Goal: Task Accomplishment & Management: Use online tool/utility

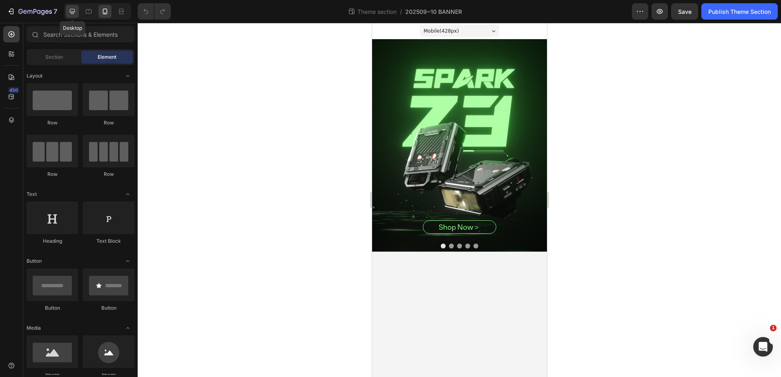
click at [76, 12] on icon at bounding box center [72, 11] width 8 height 8
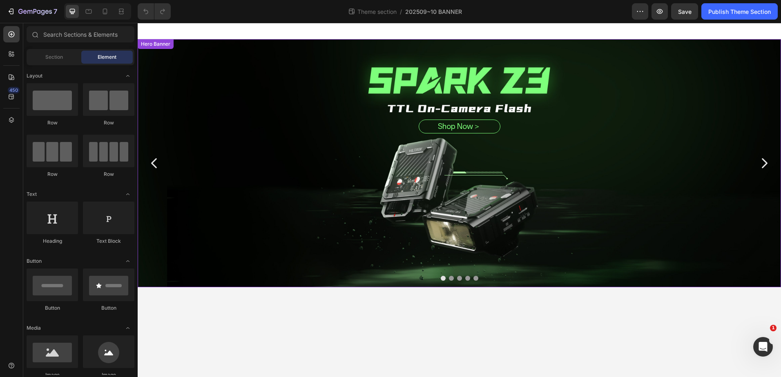
click at [381, 238] on div "Overlay" at bounding box center [459, 163] width 643 height 248
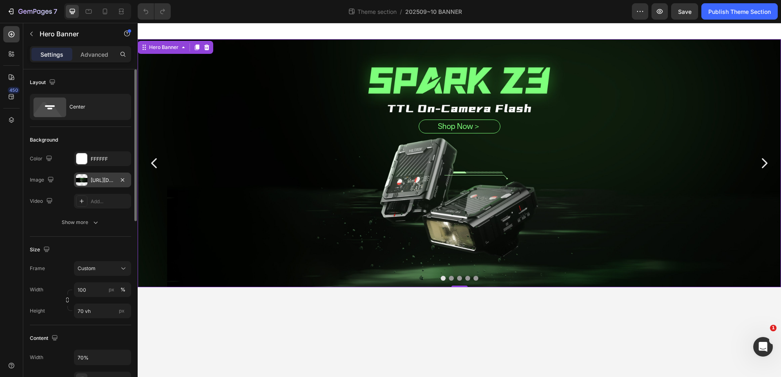
click at [128, 177] on div "[URL][DOMAIN_NAME]" at bounding box center [102, 180] width 57 height 15
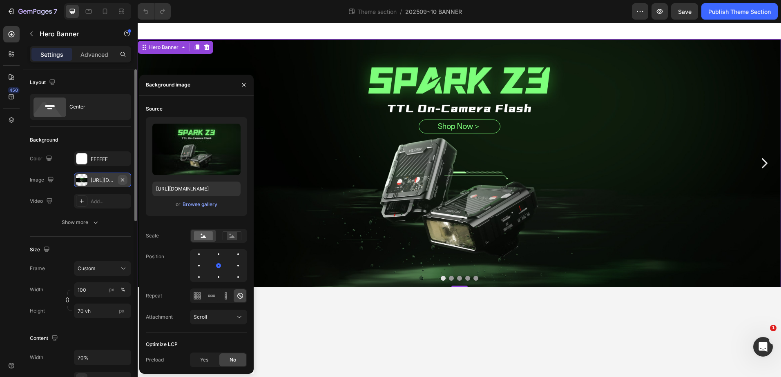
click at [127, 176] on button "button" at bounding box center [123, 180] width 10 height 10
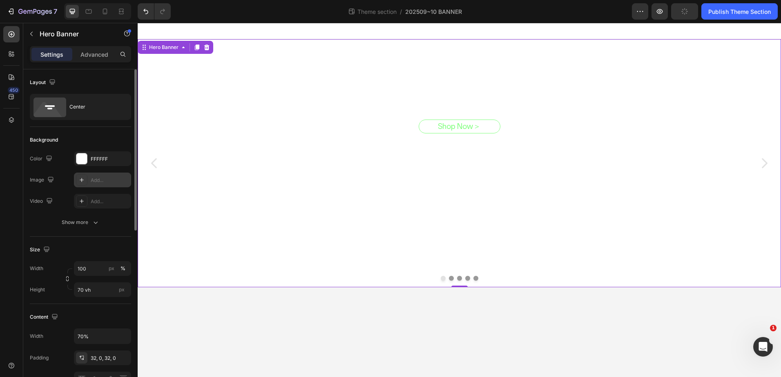
drag, startPoint x: 322, startPoint y: 210, endPoint x: 274, endPoint y: 211, distance: 48.2
click at [322, 212] on div "shop Now＞ Button Product Row" at bounding box center [459, 164] width 450 height 114
click at [101, 177] on div "Add..." at bounding box center [110, 180] width 38 height 7
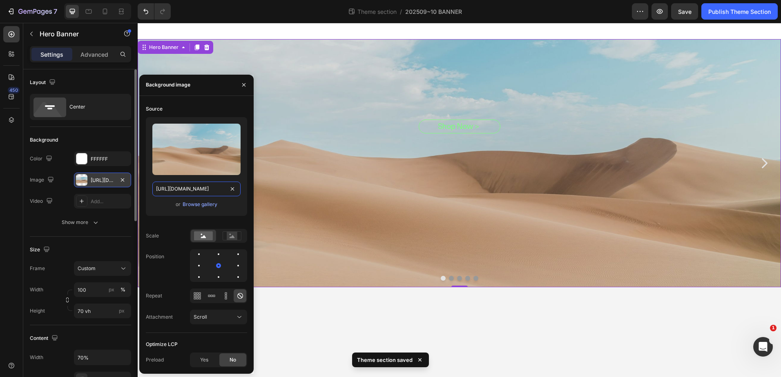
click at [191, 187] on input "[URL][DOMAIN_NAME]" at bounding box center [196, 189] width 88 height 15
paste input "0104/0380/7298/files/viltrox_z3_flash_banner.jpg?v=1758857114"
type input "[URL][DOMAIN_NAME]"
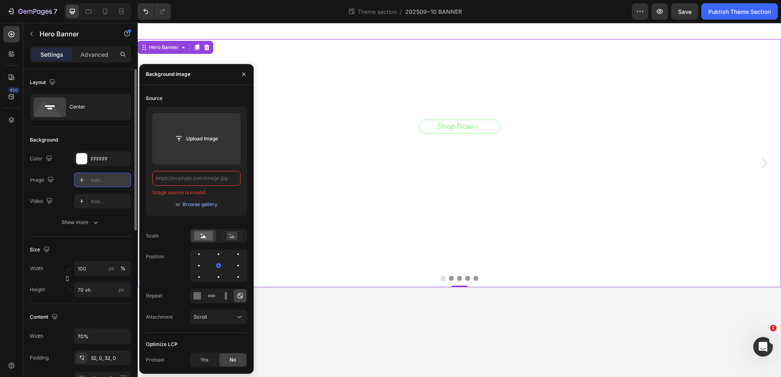
type input "v"
paste input "[URL][DOMAIN_NAME]"
type input "[URL][DOMAIN_NAME]"
paste input "[URL][DOMAIN_NAME]"
type input "[URL][DOMAIN_NAME]"
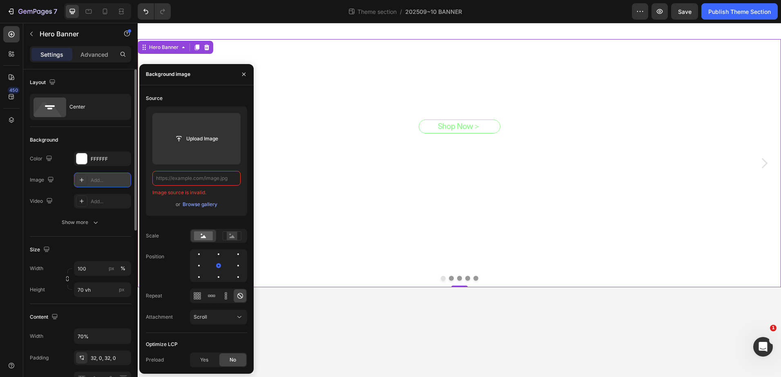
click at [316, 196] on div "shop Now＞ Button Product Row" at bounding box center [459, 164] width 450 height 88
click at [215, 172] on input "text" at bounding box center [196, 178] width 88 height 15
paste input "[URL][DOMAIN_NAME]"
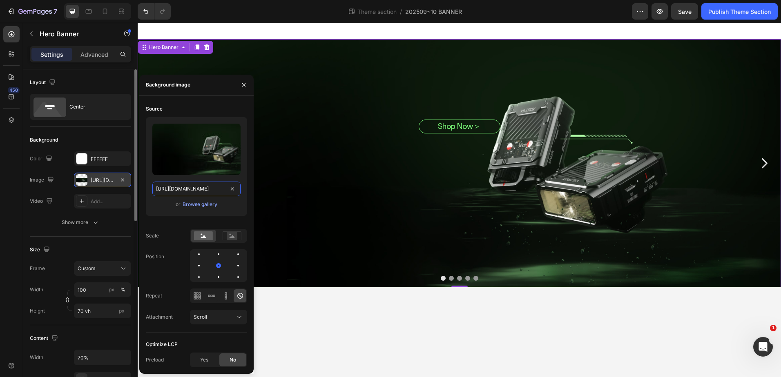
scroll to position [0, 158]
type input "[URL][DOMAIN_NAME]"
click at [343, 174] on div "shop Now＞ Button Product Row" at bounding box center [459, 164] width 450 height 88
click at [87, 113] on div "Center" at bounding box center [94, 107] width 50 height 19
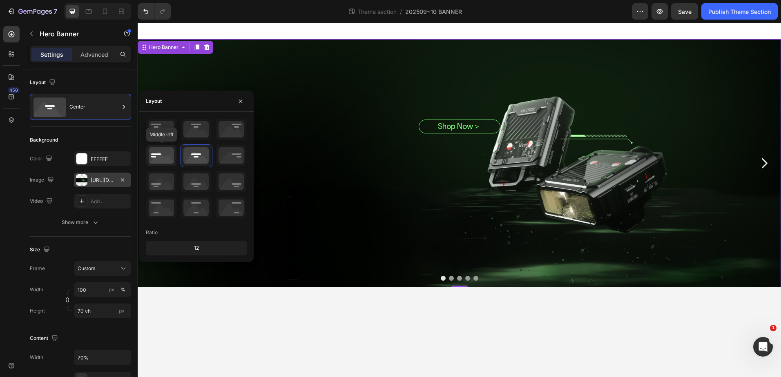
click at [152, 155] on icon at bounding box center [161, 155] width 30 height 21
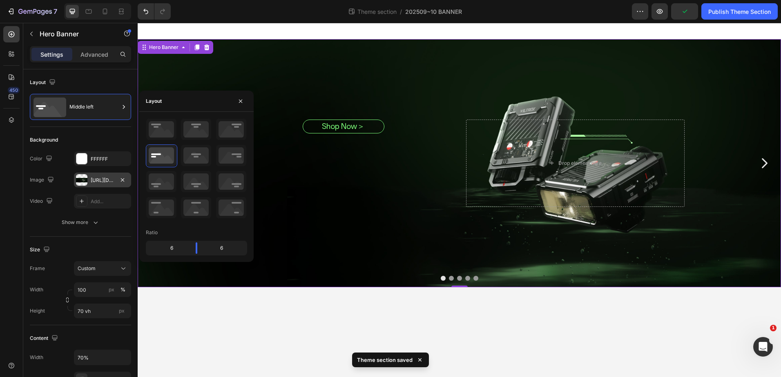
click at [328, 153] on div "shop Now＞ Button Product Row" at bounding box center [343, 164] width 218 height 88
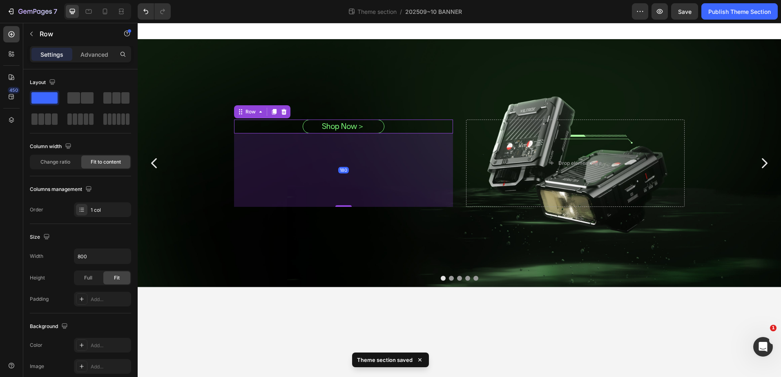
click at [290, 123] on div "shop Now＞ Button Product Row 180" at bounding box center [343, 127] width 218 height 14
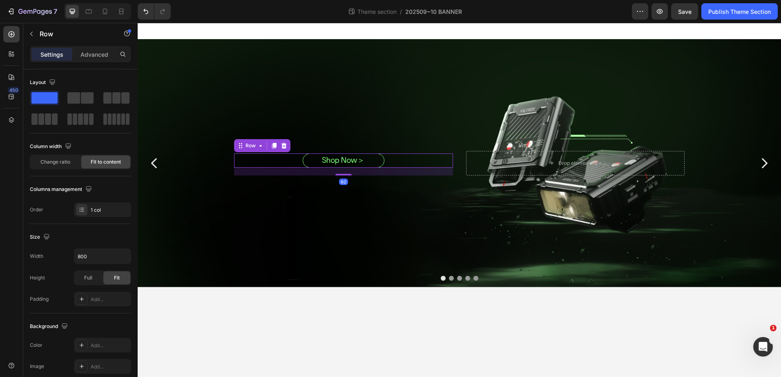
drag, startPoint x: 344, startPoint y: 205, endPoint x: 292, endPoint y: 111, distance: 107.5
click at [294, 112] on div "shop Now＞ Button Product Row 60 Drop element here" at bounding box center [459, 163] width 643 height 248
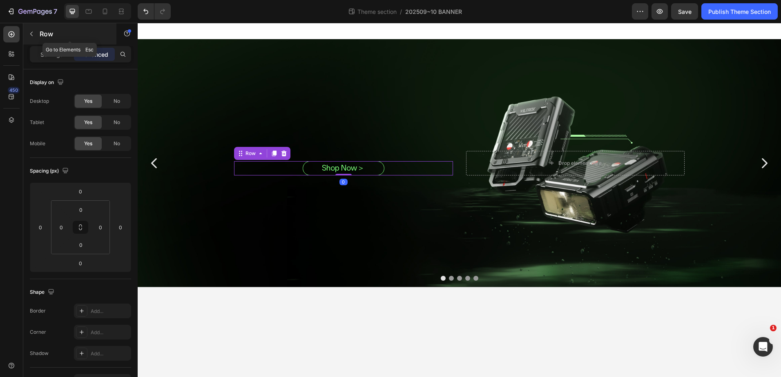
click at [36, 37] on button "button" at bounding box center [31, 33] width 13 height 13
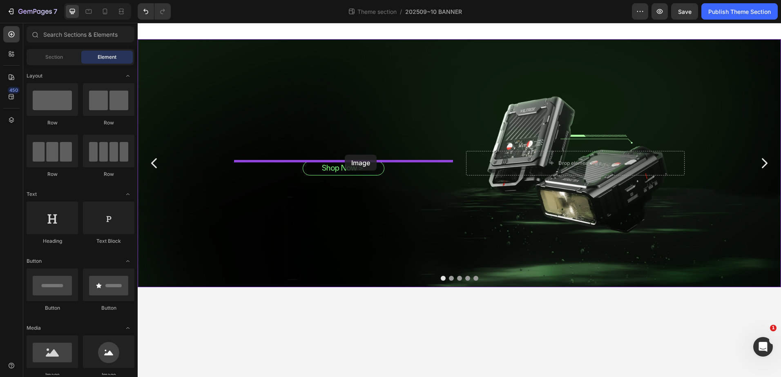
drag, startPoint x: 187, startPoint y: 386, endPoint x: 345, endPoint y: 155, distance: 280.4
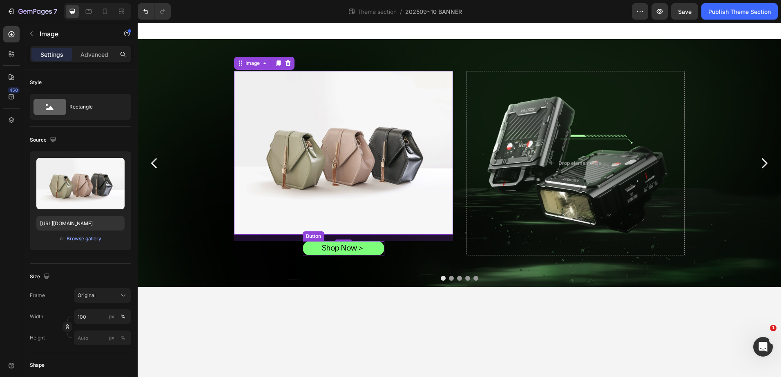
click at [314, 252] on link "shop Now＞" at bounding box center [344, 248] width 82 height 14
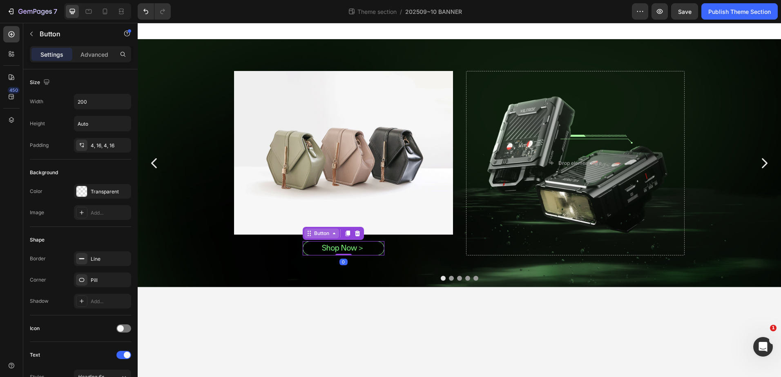
click at [314, 238] on div "Button" at bounding box center [321, 234] width 35 height 10
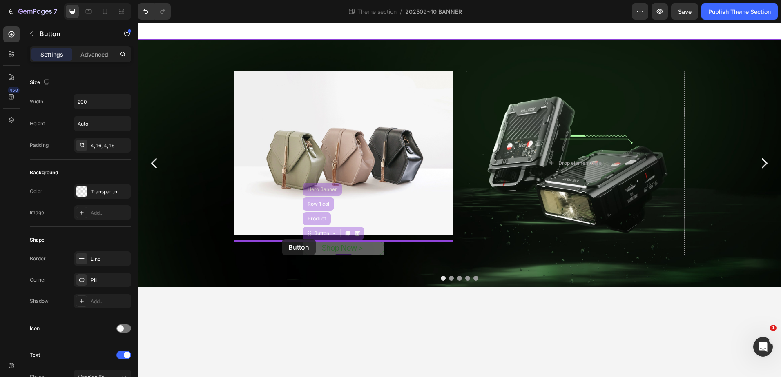
drag, startPoint x: 319, startPoint y: 235, endPoint x: 282, endPoint y: 239, distance: 37.8
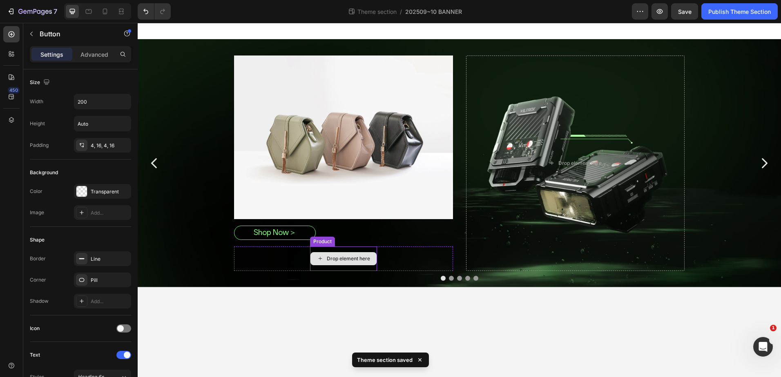
click at [328, 252] on div "Drop element here" at bounding box center [343, 259] width 67 height 25
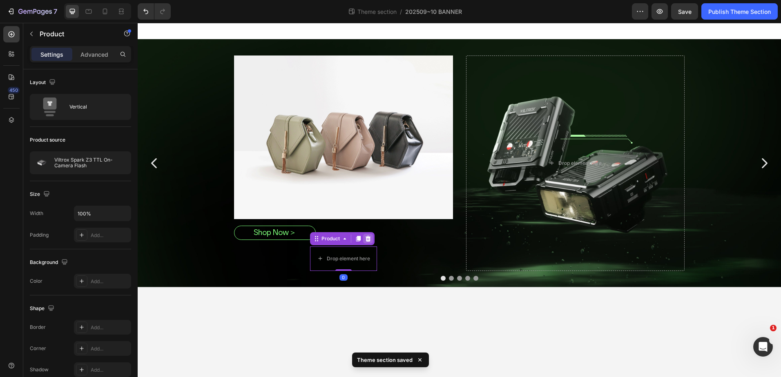
click at [367, 240] on icon at bounding box center [368, 239] width 7 height 7
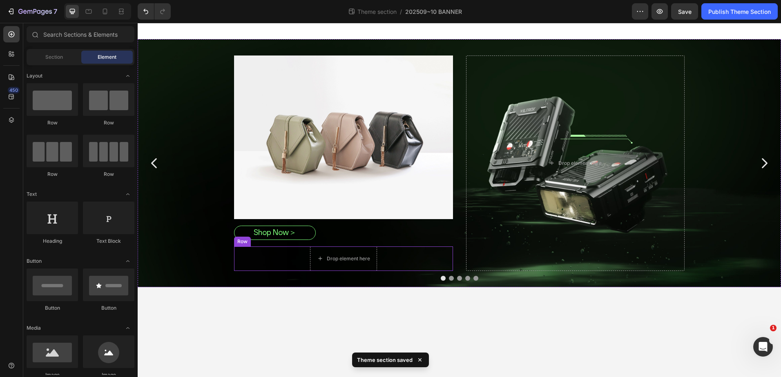
click at [305, 259] on div "Drop element here Row" at bounding box center [343, 259] width 218 height 25
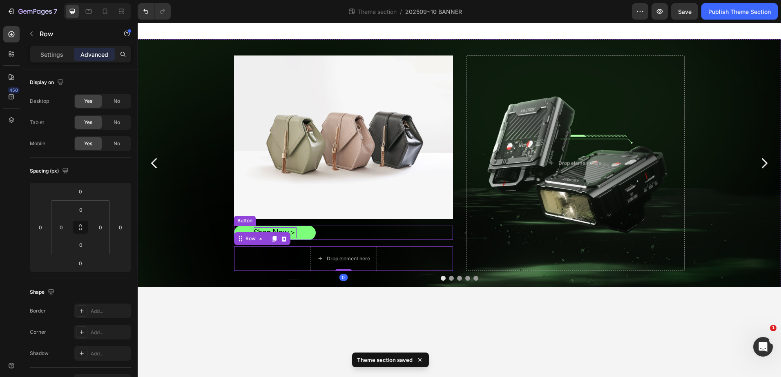
click at [294, 232] on p "shop Now＞" at bounding box center [275, 232] width 43 height 11
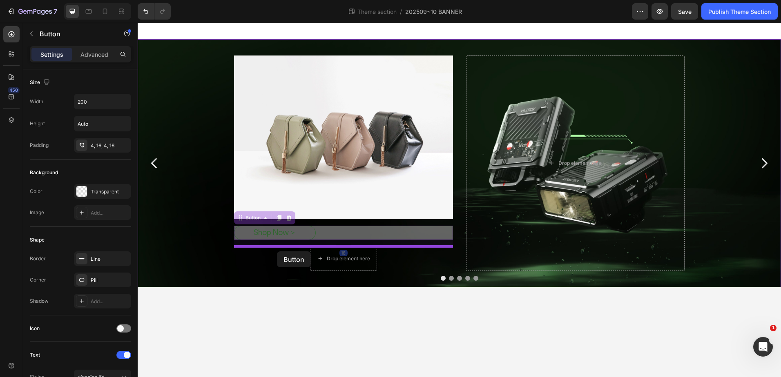
drag, startPoint x: 252, startPoint y: 222, endPoint x: 277, endPoint y: 252, distance: 39.1
click at [277, 252] on div "Image shop Now＞ Button 16 shop Now＞ Button 16 Drop element here Row Drop elemen…" at bounding box center [459, 160] width 643 height 274
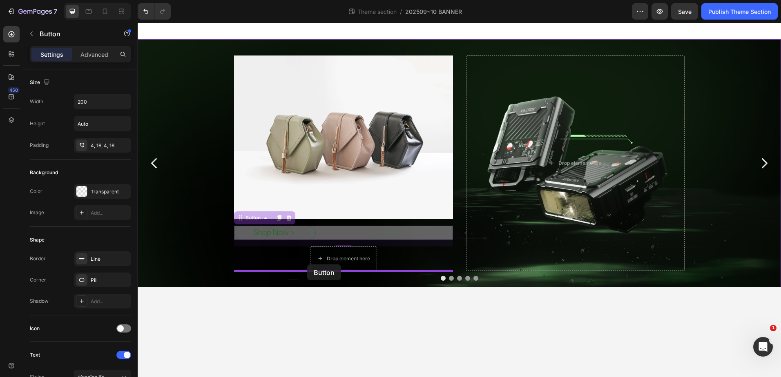
drag, startPoint x: 261, startPoint y: 216, endPoint x: 307, endPoint y: 265, distance: 67.0
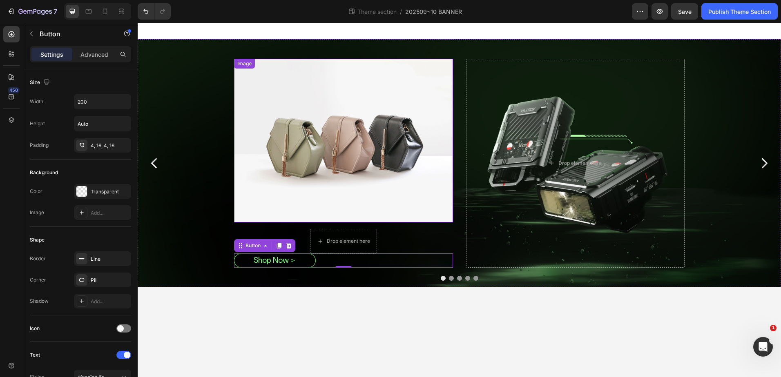
click at [317, 174] on img at bounding box center [343, 141] width 218 height 164
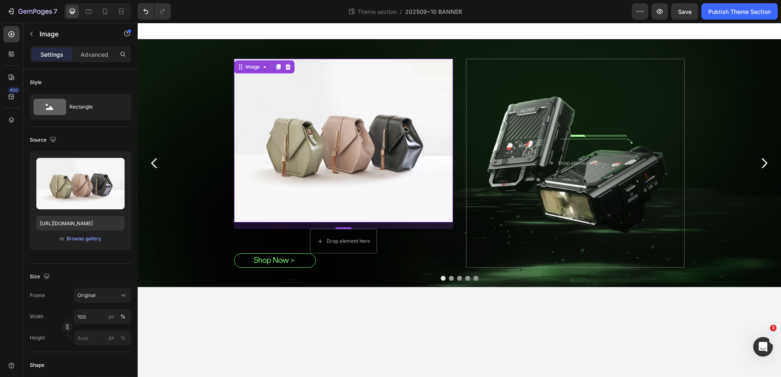
click at [269, 122] on img at bounding box center [343, 141] width 218 height 164
click at [87, 221] on input "[URL][DOMAIN_NAME]" at bounding box center [80, 223] width 88 height 15
paste input "0104/0380/7298/files/Spark_Z3_ttl_flash_title.png?v=1758857113"
type input "[URL][DOMAIN_NAME]"
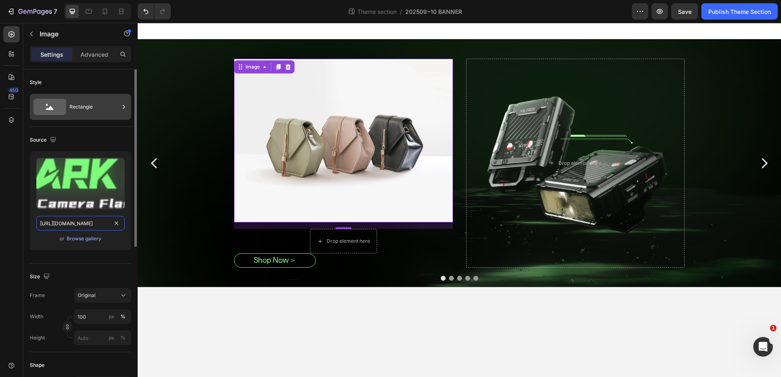
scroll to position [0, 158]
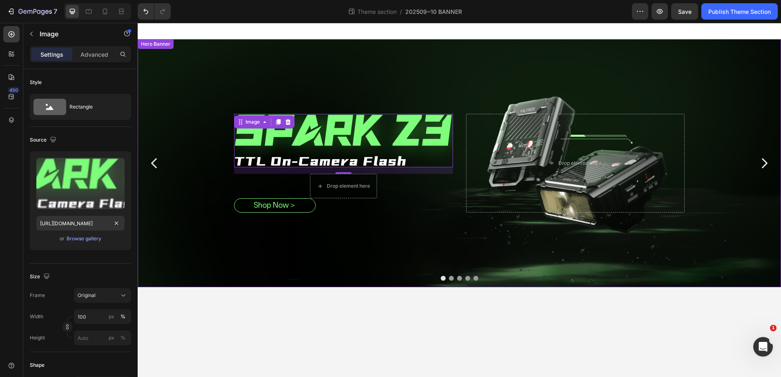
click at [458, 263] on div "Overlay" at bounding box center [459, 163] width 643 height 248
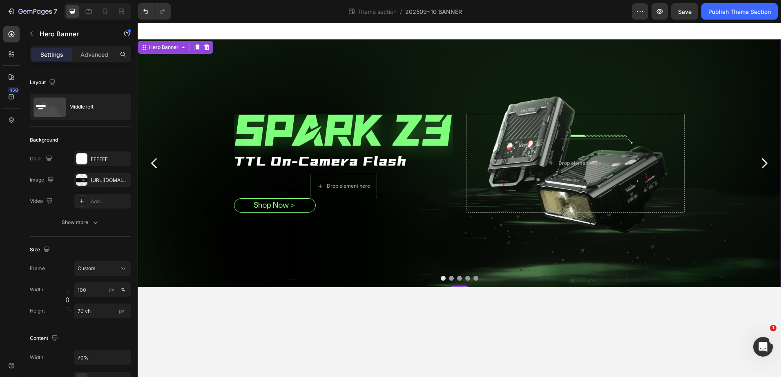
click at [439, 225] on div "Image Drop element here Row shop Now＞ Button Drop element here" at bounding box center [459, 163] width 450 height 125
click at [119, 9] on icon at bounding box center [121, 11] width 8 height 8
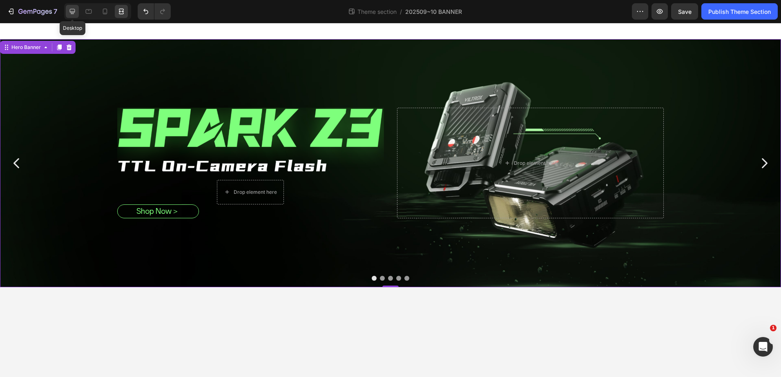
click at [72, 13] on icon at bounding box center [72, 11] width 5 height 5
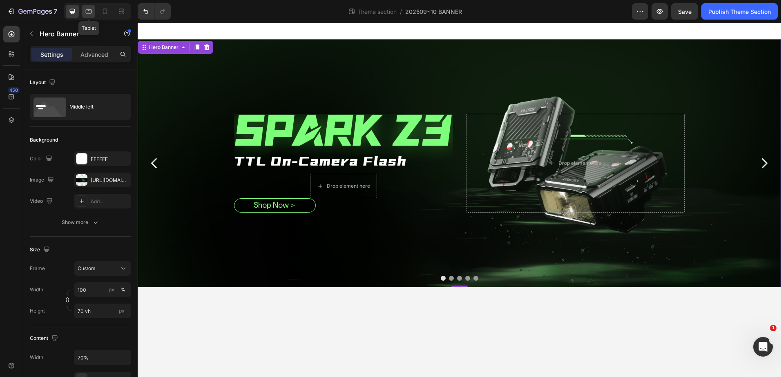
click at [94, 14] on div at bounding box center [88, 11] width 13 height 13
type input "60 vh"
type input "90%"
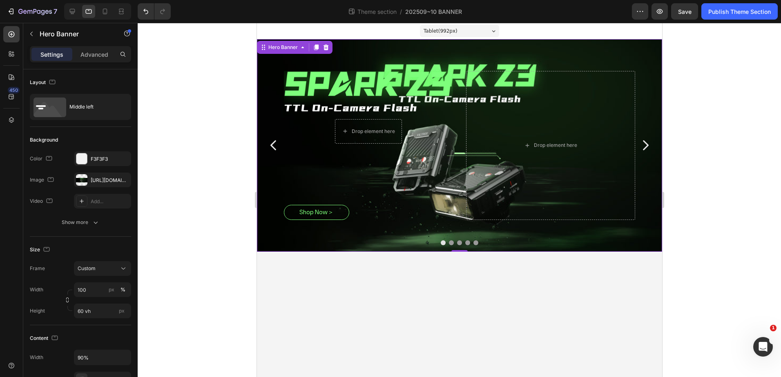
click at [461, 187] on div "Image Drop element here Row shop Now＞ Button Drop element here" at bounding box center [459, 146] width 365 height 162
click at [540, 211] on div "Drop element here" at bounding box center [550, 145] width 169 height 149
click at [110, 175] on div "[URL][DOMAIN_NAME]" at bounding box center [102, 180] width 57 height 15
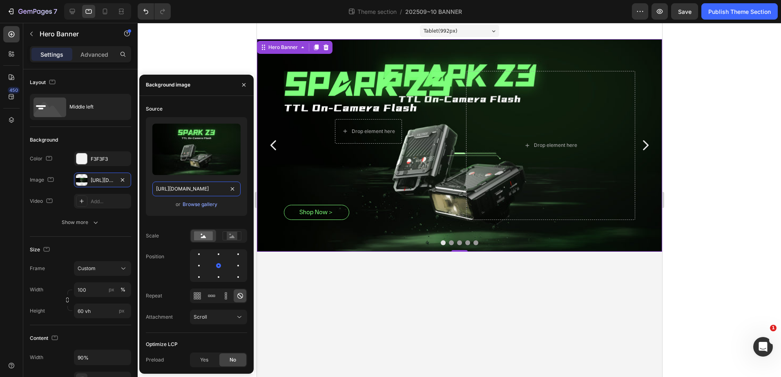
click at [209, 186] on input "[URL][DOMAIN_NAME]" at bounding box center [196, 189] width 88 height 15
paste input "viltrox_z3_flash_banner.jpg?v=1758857114"
type input "[URL][DOMAIN_NAME]"
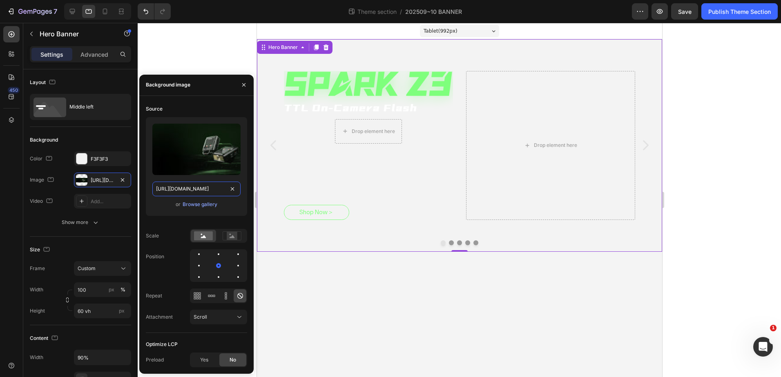
scroll to position [0, 158]
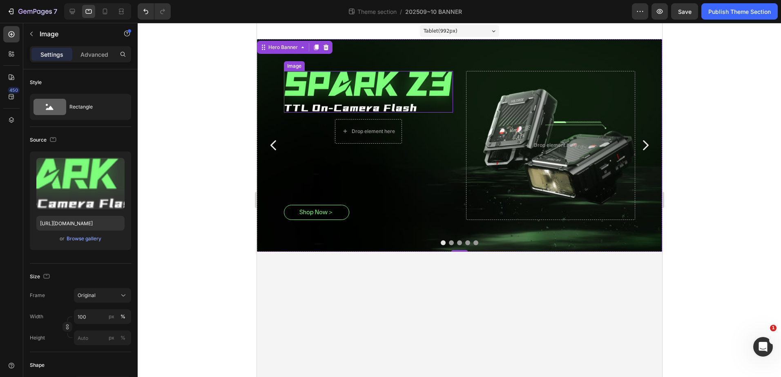
click at [435, 108] on img at bounding box center [367, 92] width 169 height 42
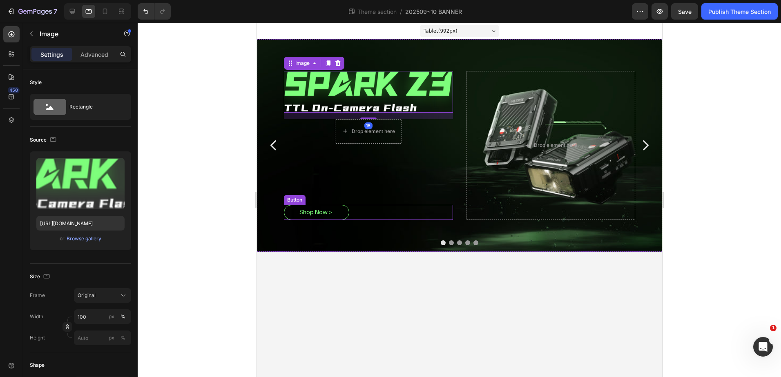
click at [387, 212] on div "shop Now＞ Button" at bounding box center [367, 212] width 169 height 15
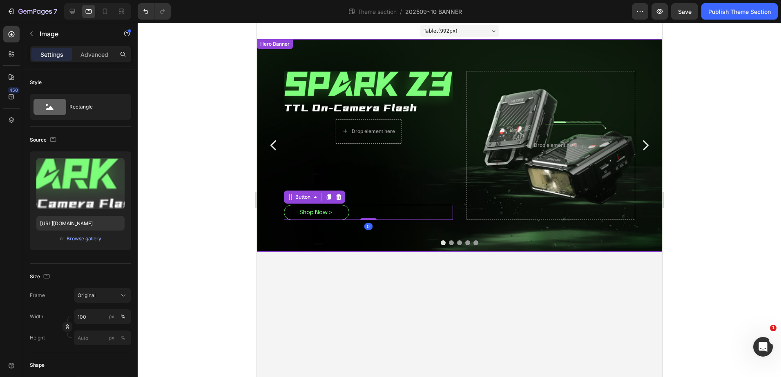
click at [430, 112] on img at bounding box center [367, 92] width 169 height 42
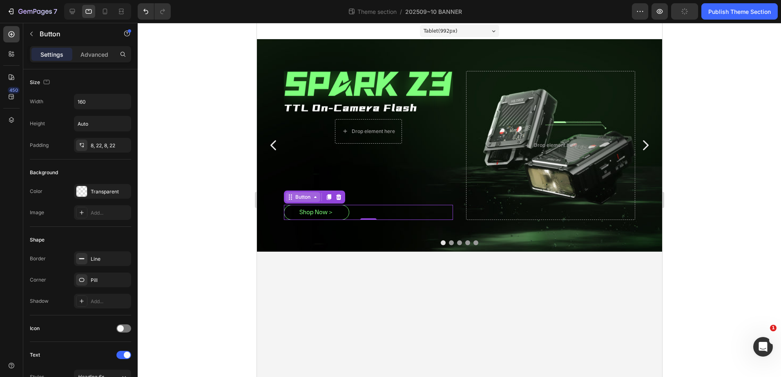
click at [319, 200] on div "Button" at bounding box center [302, 197] width 35 height 10
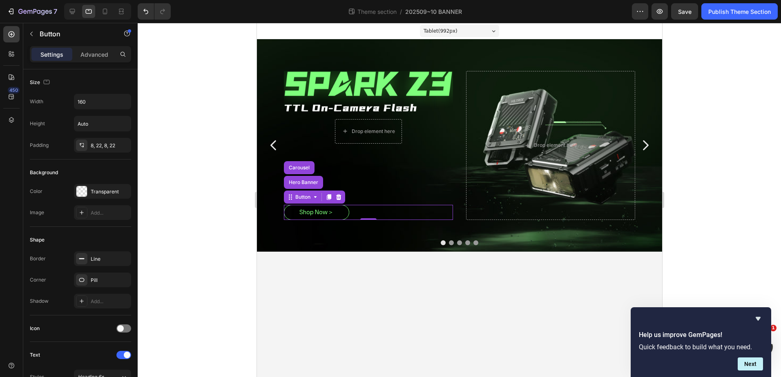
click at [392, 215] on div "shop Now＞ Button Hero Banner Carousel 0" at bounding box center [367, 212] width 169 height 15
click at [407, 138] on div "Drop element here Row" at bounding box center [367, 131] width 169 height 25
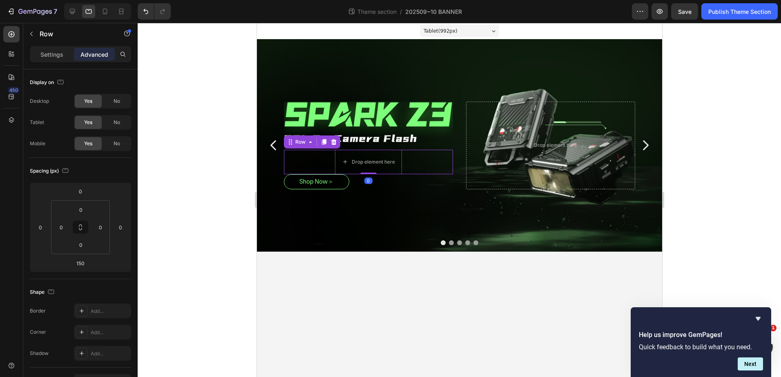
drag, startPoint x: 372, startPoint y: 204, endPoint x: 379, endPoint y: 116, distance: 88.5
click at [379, 116] on div "Image Drop element here Row 0 shop Now＞ Button" at bounding box center [367, 146] width 169 height 88
type input "0"
click at [384, 114] on img at bounding box center [367, 123] width 169 height 42
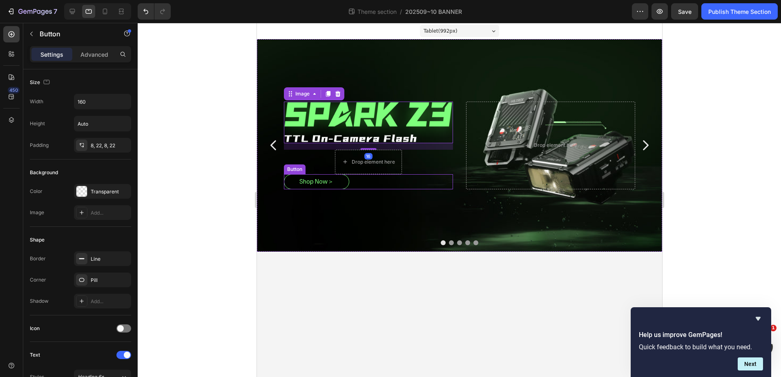
click at [350, 181] on div "shop Now＞ Button" at bounding box center [367, 181] width 169 height 15
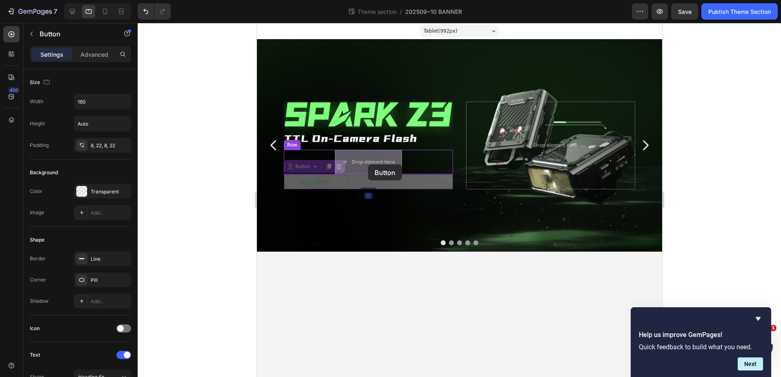
drag, startPoint x: 290, startPoint y: 167, endPoint x: 368, endPoint y: 165, distance: 78.0
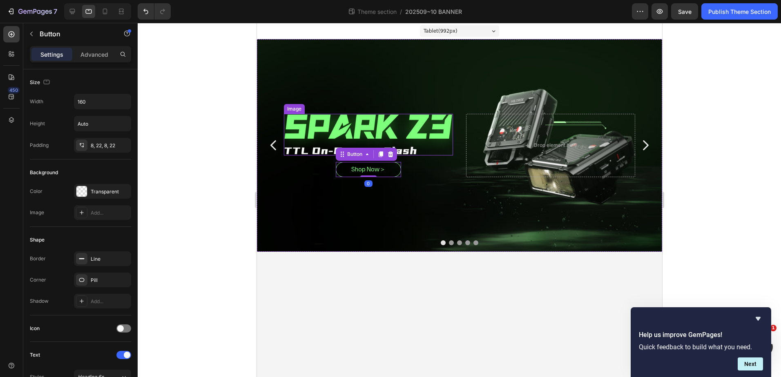
click at [428, 134] on img at bounding box center [367, 135] width 169 height 42
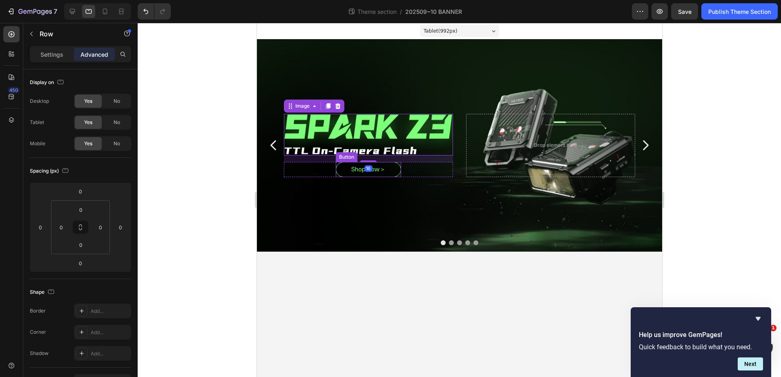
click at [330, 174] on div "shop Now＞ Button Row" at bounding box center [367, 169] width 169 height 15
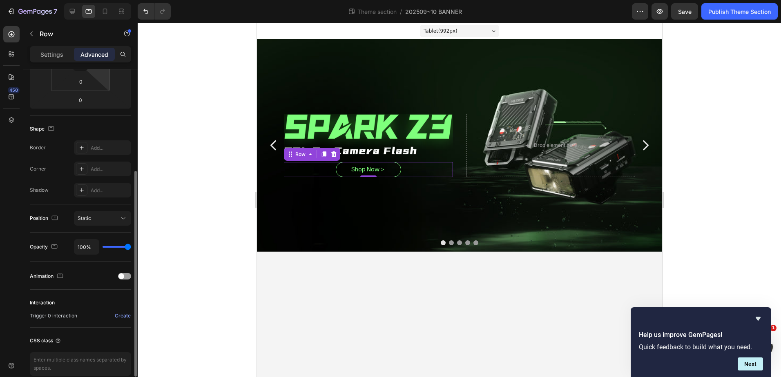
scroll to position [201, 0]
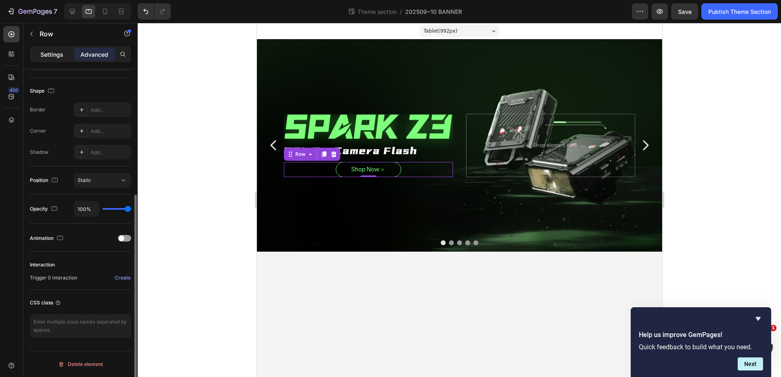
click at [43, 52] on p "Settings" at bounding box center [51, 54] width 23 height 9
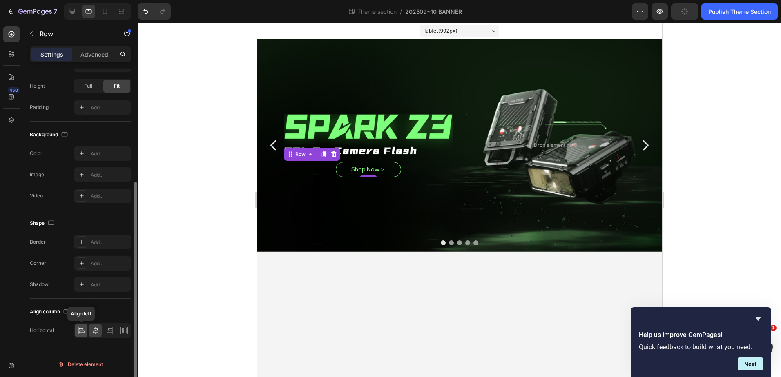
click at [85, 325] on div at bounding box center [81, 330] width 13 height 13
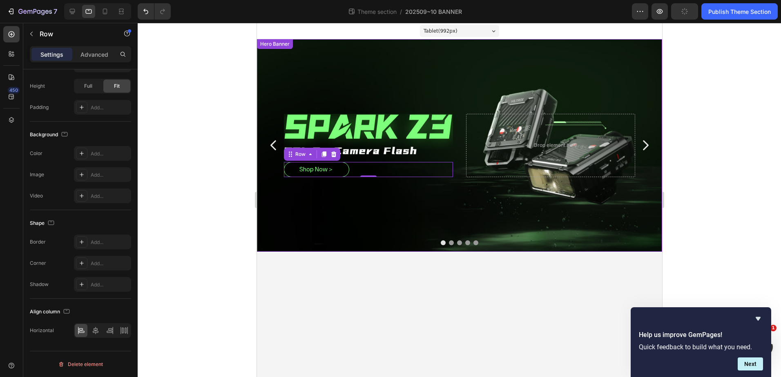
click at [304, 234] on div "Overlay" at bounding box center [458, 145] width 405 height 213
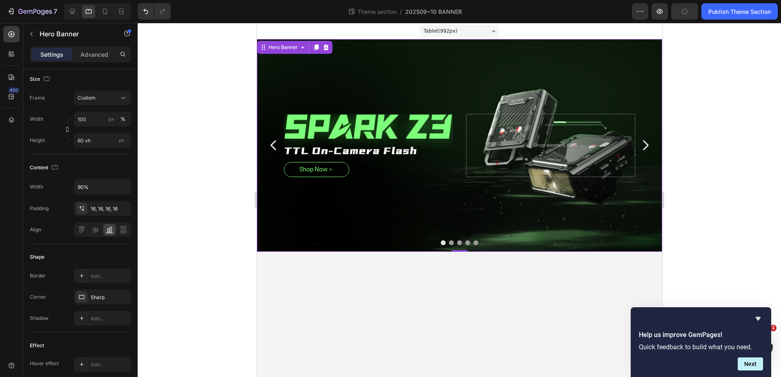
scroll to position [0, 0]
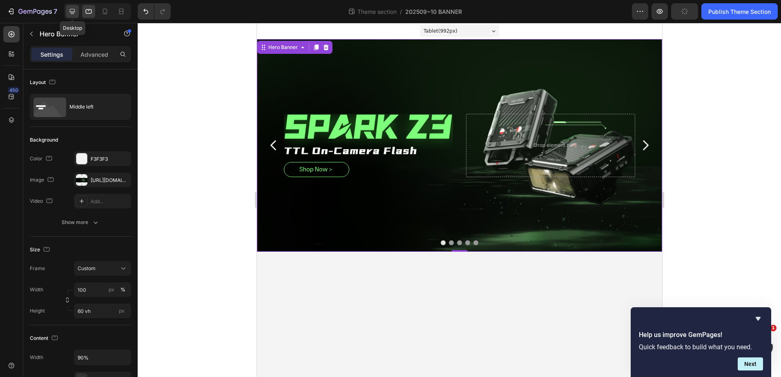
click at [78, 10] on div at bounding box center [72, 11] width 13 height 13
type input "70 vh"
type input "70%"
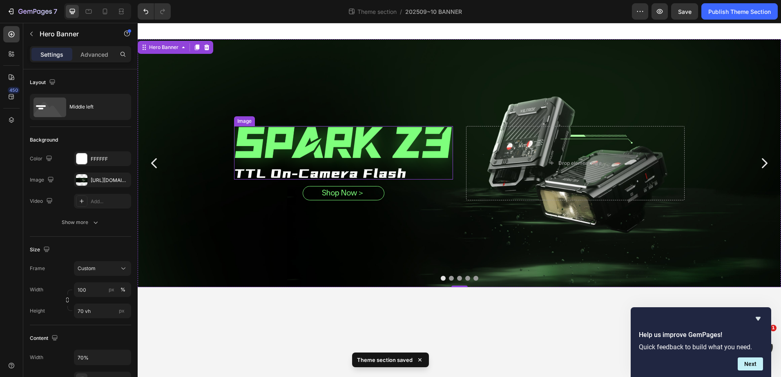
click at [426, 172] on img at bounding box center [343, 153] width 218 height 54
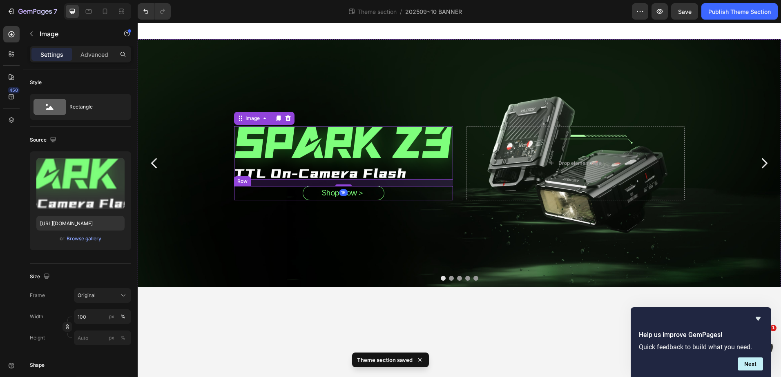
click at [423, 188] on div "shop Now＞ Button Row" at bounding box center [343, 193] width 218 height 14
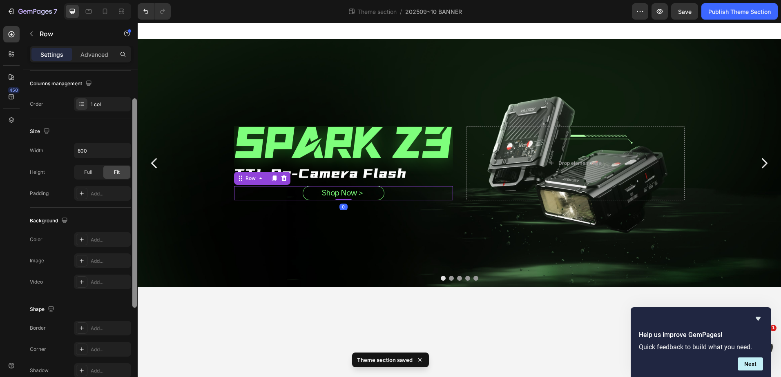
scroll to position [192, 0]
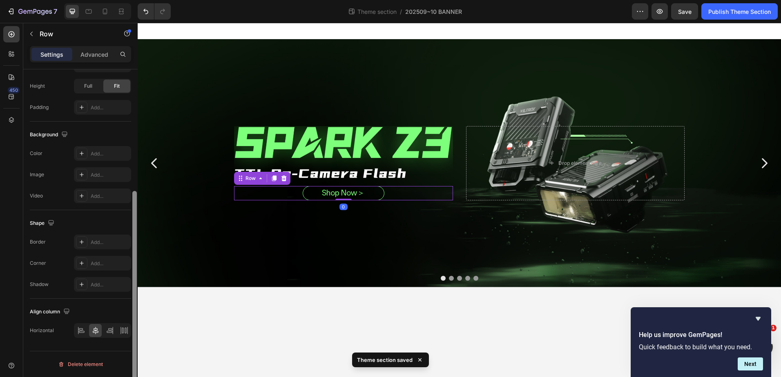
drag, startPoint x: 133, startPoint y: 141, endPoint x: 133, endPoint y: 317, distance: 175.6
click at [133, 317] on div at bounding box center [134, 296] width 4 height 210
click at [83, 330] on icon at bounding box center [81, 331] width 8 height 8
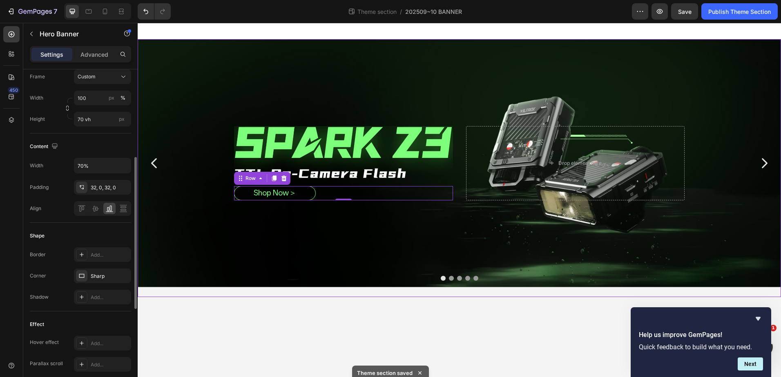
click at [417, 235] on div "Overlay" at bounding box center [459, 163] width 643 height 248
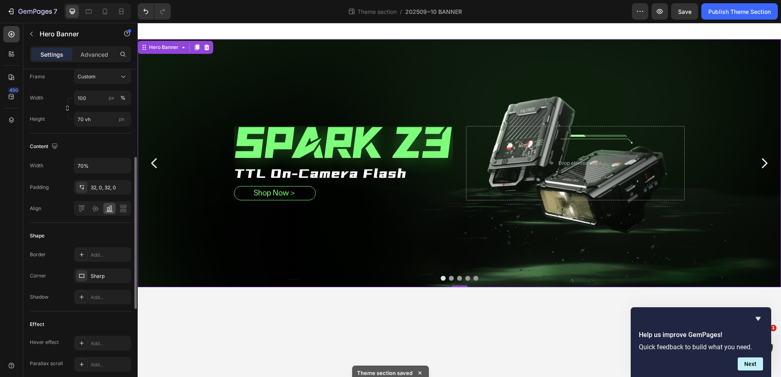
scroll to position [0, 0]
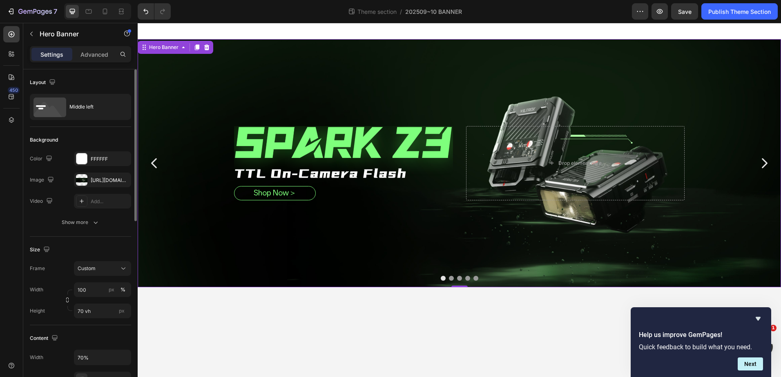
click at [560, 258] on div "Overlay" at bounding box center [459, 163] width 643 height 248
click at [122, 13] on icon at bounding box center [121, 11] width 8 height 8
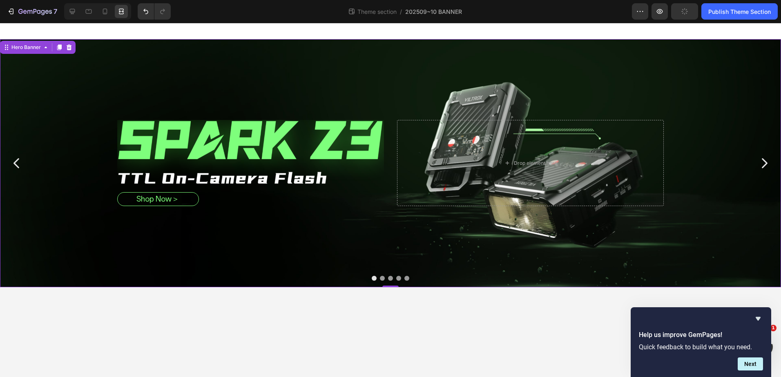
click at [486, 212] on div "Image shop Now＞ Button Row Drop element here" at bounding box center [390, 163] width 546 height 112
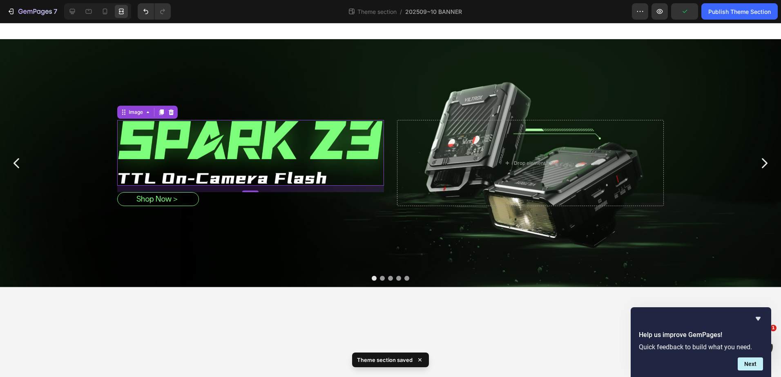
click at [378, 141] on img at bounding box center [250, 153] width 267 height 66
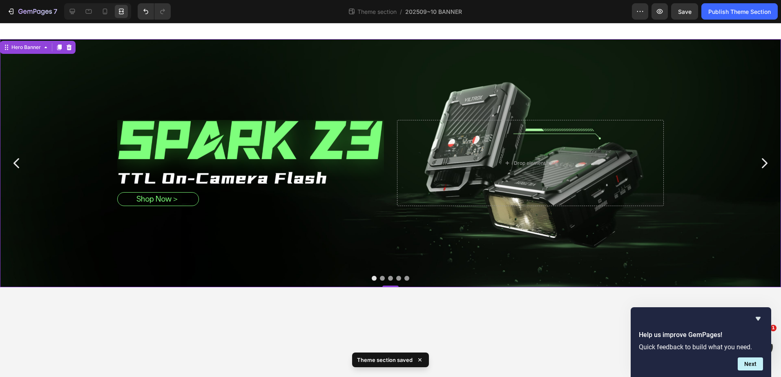
click at [403, 227] on div "Overlay" at bounding box center [390, 163] width 781 height 248
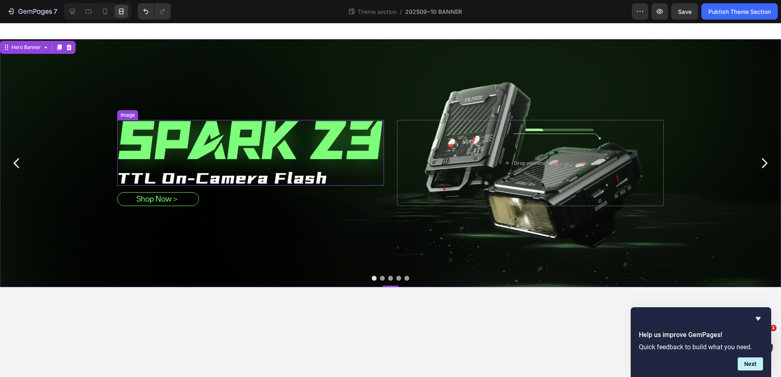
click at [302, 164] on img at bounding box center [250, 153] width 267 height 66
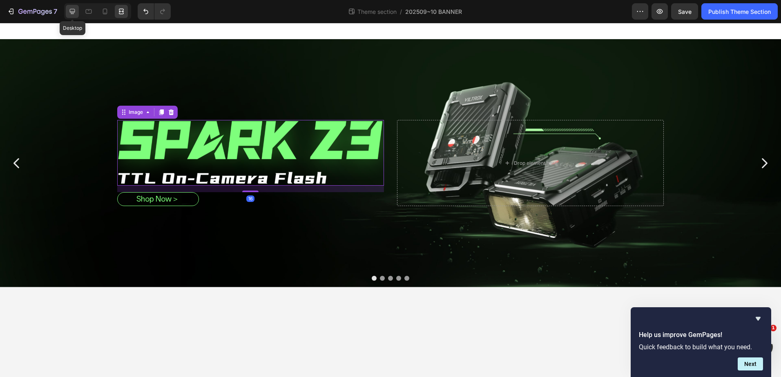
click at [67, 14] on div at bounding box center [72, 11] width 13 height 13
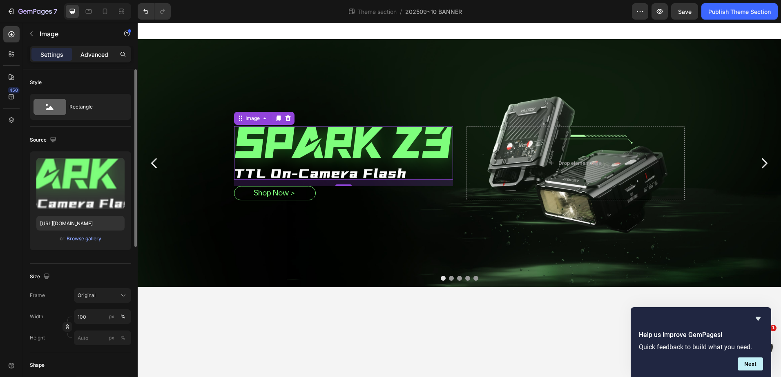
click at [95, 58] on p "Advanced" at bounding box center [94, 54] width 28 height 9
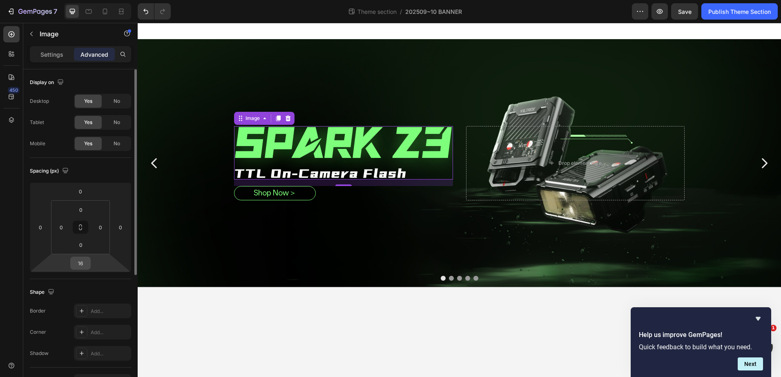
click at [83, 266] on input "16" at bounding box center [80, 263] width 16 height 12
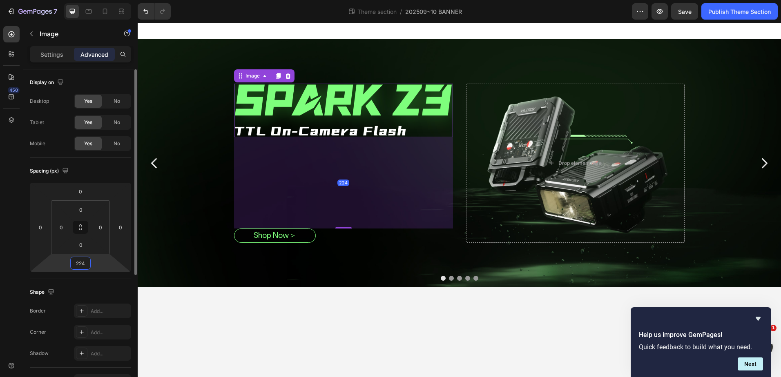
click at [83, 266] on input "224" at bounding box center [80, 263] width 16 height 12
type input "24"
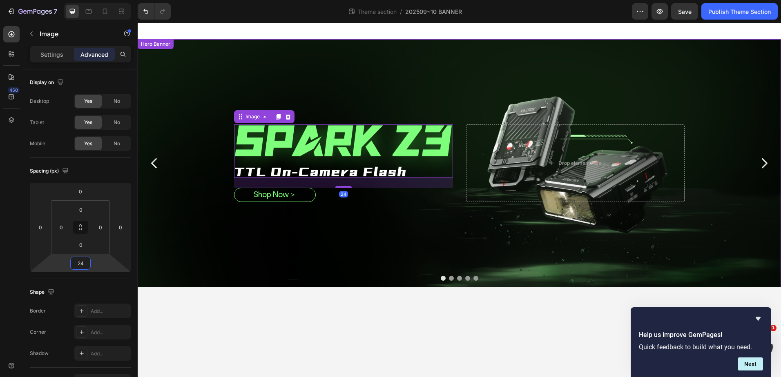
click at [337, 226] on div "Overlay" at bounding box center [459, 163] width 643 height 248
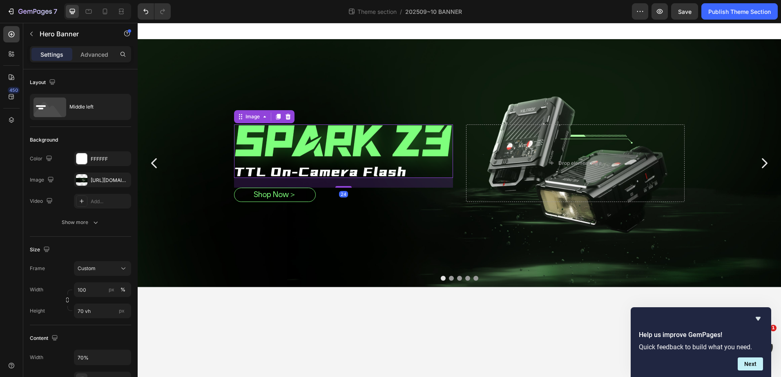
click at [386, 165] on img at bounding box center [343, 152] width 218 height 54
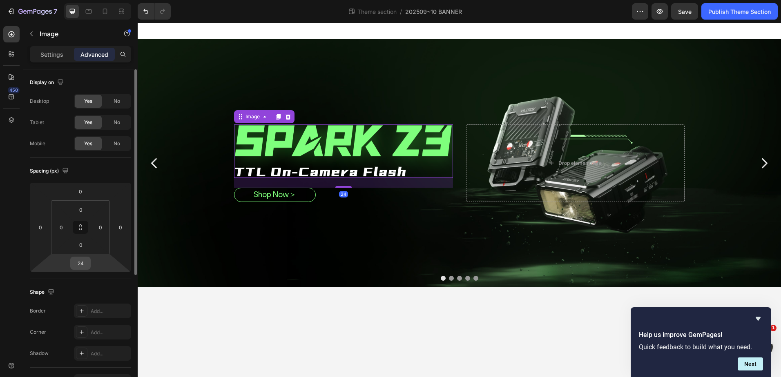
click at [85, 262] on input "24" at bounding box center [80, 263] width 16 height 12
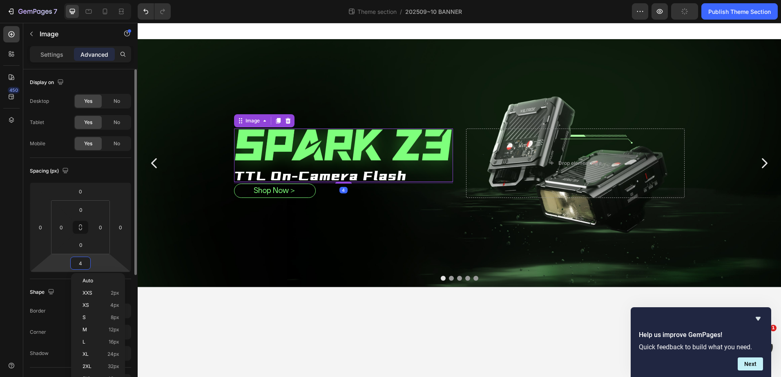
type input "48"
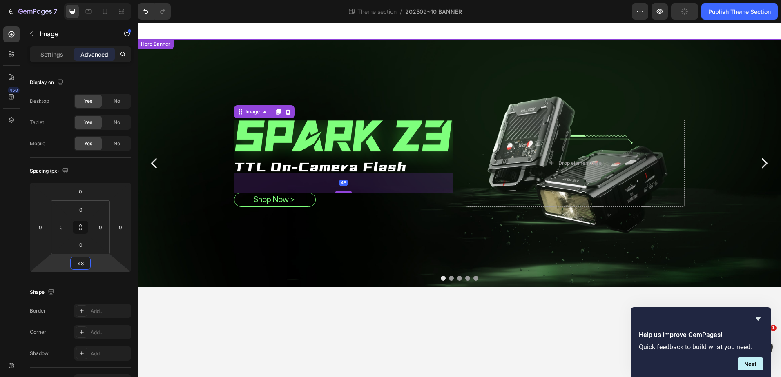
click at [442, 249] on div "Overlay" at bounding box center [459, 163] width 643 height 248
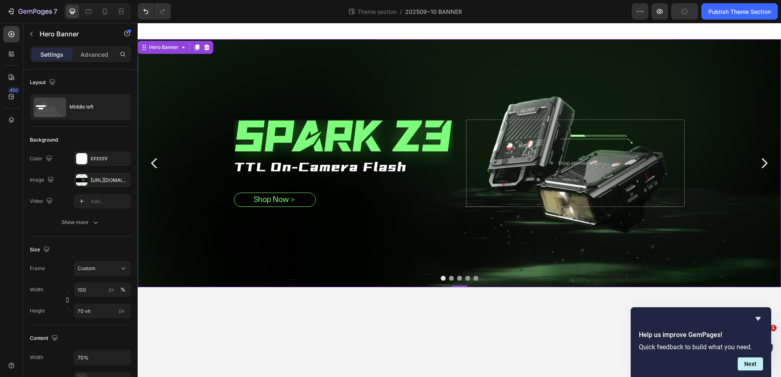
click at [442, 249] on div "Overlay" at bounding box center [459, 163] width 643 height 248
click at [123, 11] on icon at bounding box center [121, 11] width 8 height 8
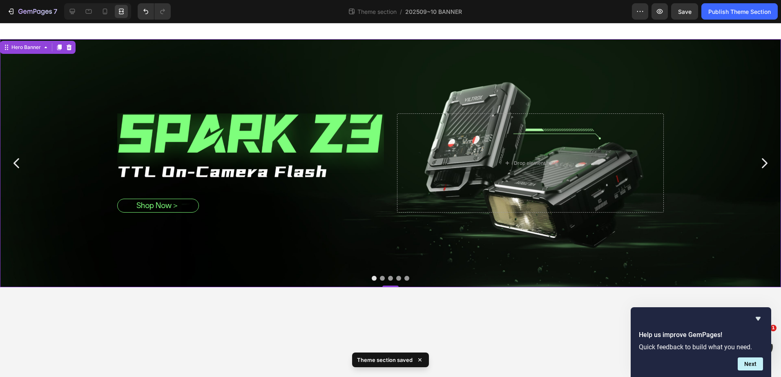
click at [454, 243] on div "Overlay" at bounding box center [390, 163] width 781 height 248
click at [72, 9] on icon at bounding box center [72, 11] width 5 height 5
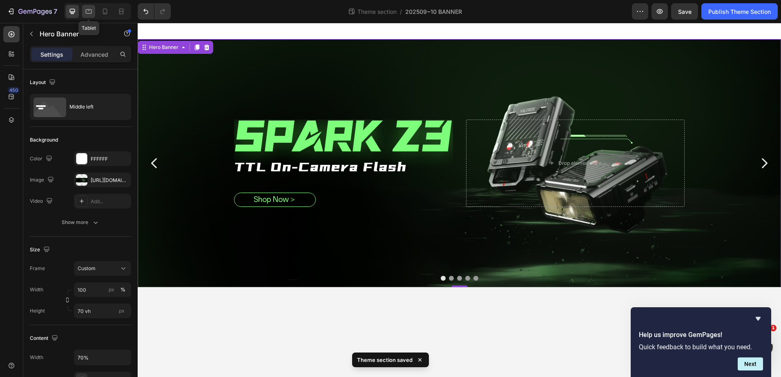
click at [88, 10] on icon at bounding box center [89, 11] width 6 height 4
type input "60 vh"
type input "90%"
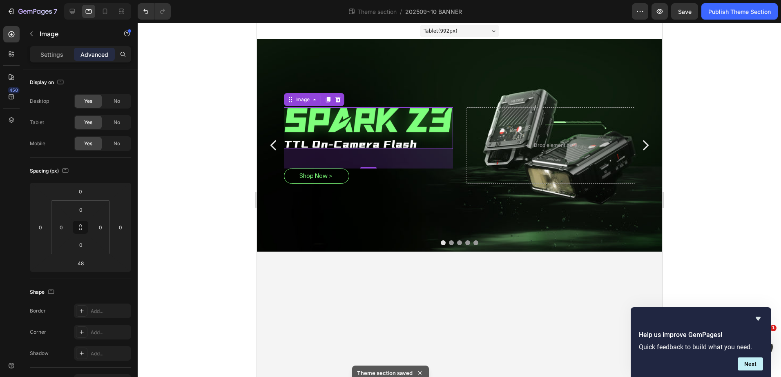
click at [420, 134] on img at bounding box center [367, 128] width 169 height 42
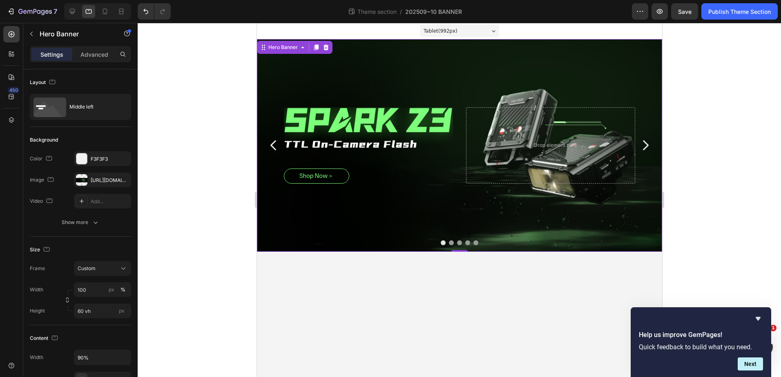
click at [455, 205] on div "Overlay" at bounding box center [458, 145] width 405 height 213
click at [107, 9] on icon at bounding box center [105, 11] width 8 height 8
type input "100%"
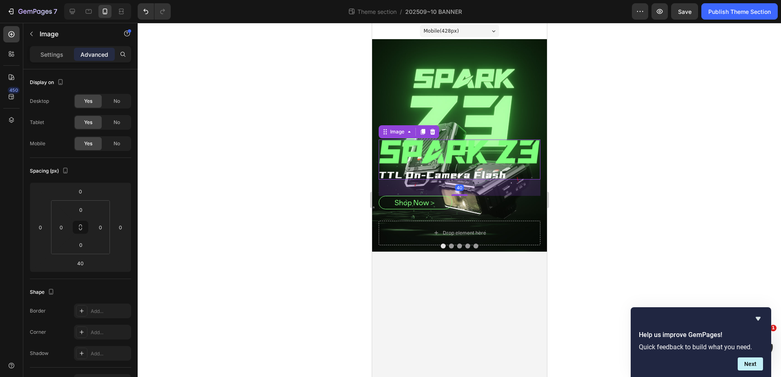
click at [517, 169] on img at bounding box center [459, 160] width 162 height 40
click at [103, 146] on div "Yes No" at bounding box center [102, 143] width 57 height 15
click at [111, 143] on div "No" at bounding box center [116, 143] width 27 height 13
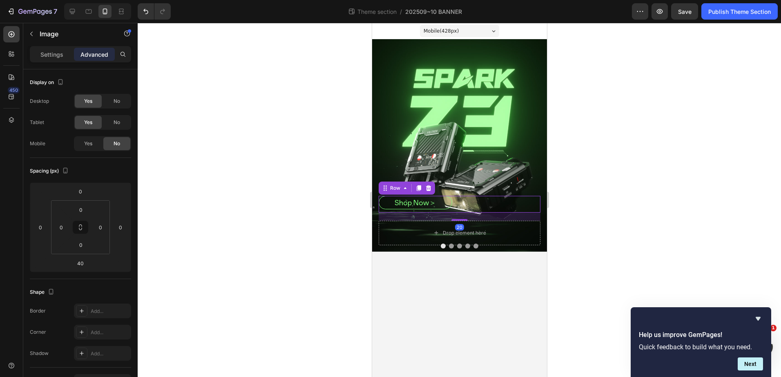
click at [486, 208] on div "shop Now＞ Button Row 20" at bounding box center [459, 204] width 162 height 17
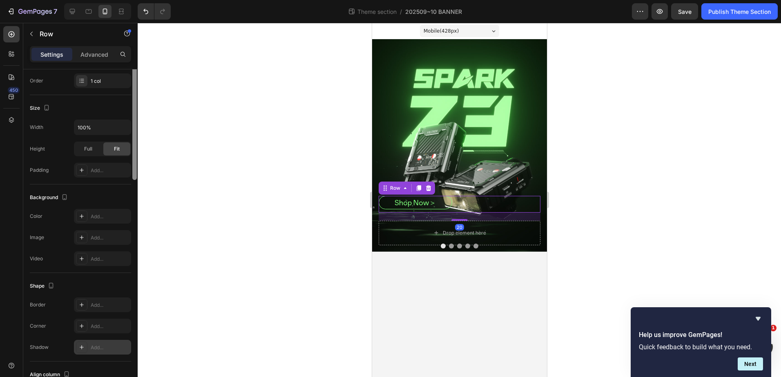
scroll to position [171, 0]
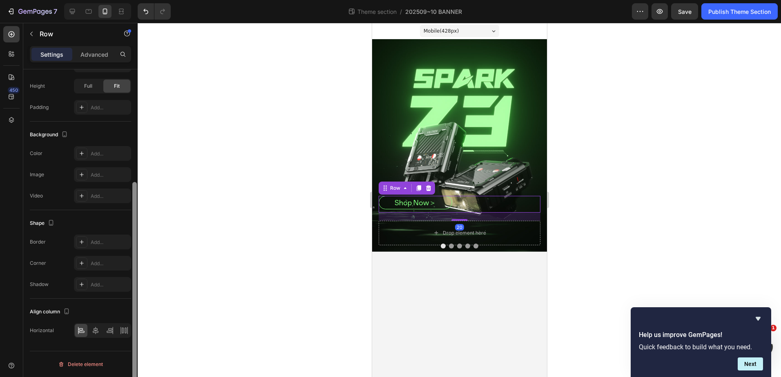
drag, startPoint x: 134, startPoint y: 125, endPoint x: 126, endPoint y: 311, distance: 186.0
click at [126, 311] on div "Layout Column width Change ratio Fit to content Columns management Order 1 col …" at bounding box center [80, 234] width 114 height 331
click at [96, 329] on icon at bounding box center [96, 330] width 6 height 7
click at [608, 178] on div at bounding box center [459, 200] width 643 height 354
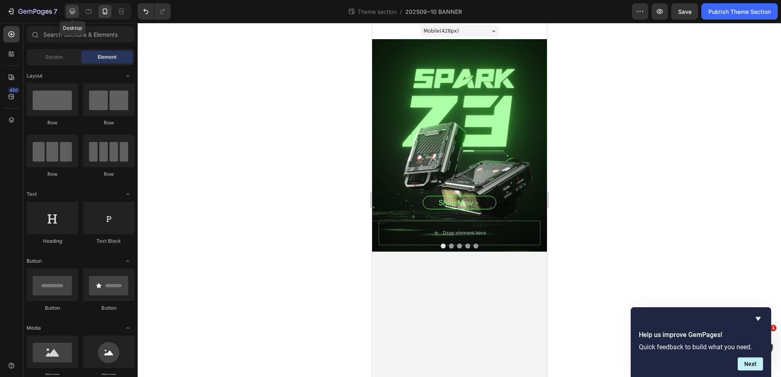
click at [73, 11] on icon at bounding box center [72, 11] width 5 height 5
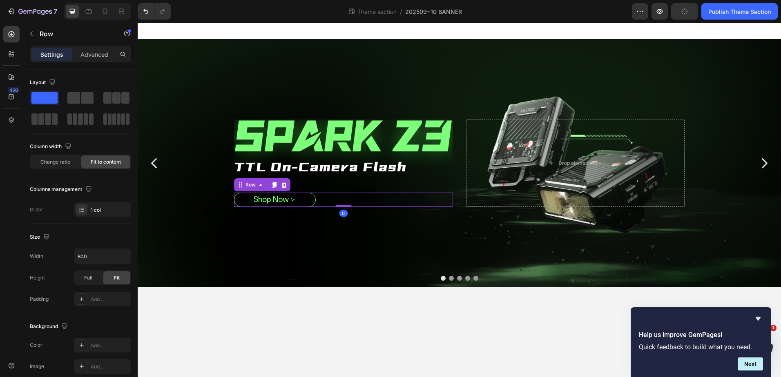
click at [368, 205] on div "shop Now＞ Button Row 0" at bounding box center [343, 200] width 218 height 14
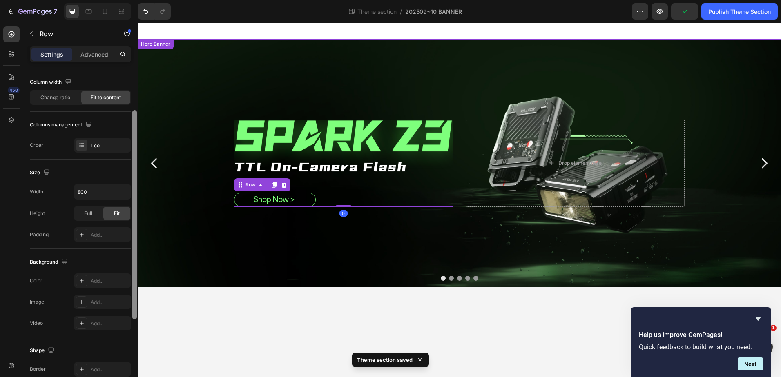
scroll to position [192, 0]
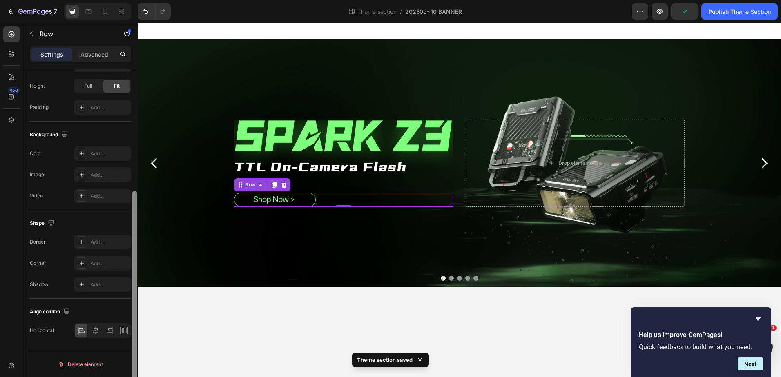
drag, startPoint x: 132, startPoint y: 108, endPoint x: 132, endPoint y: 244, distance: 135.6
click at [132, 244] on div at bounding box center [135, 234] width 6 height 331
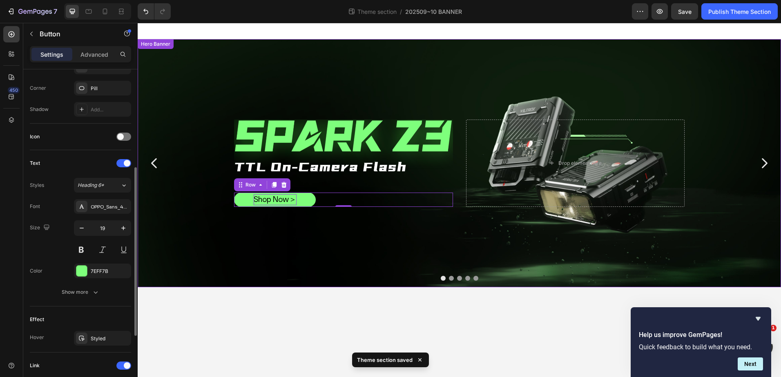
click at [280, 199] on p "shop Now＞" at bounding box center [275, 199] width 43 height 11
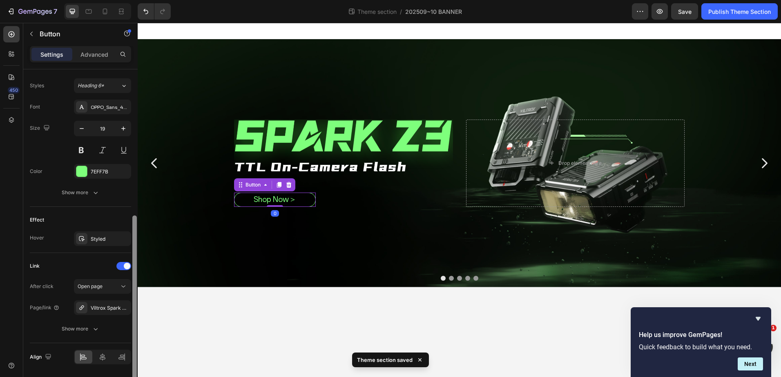
scroll to position [318, 0]
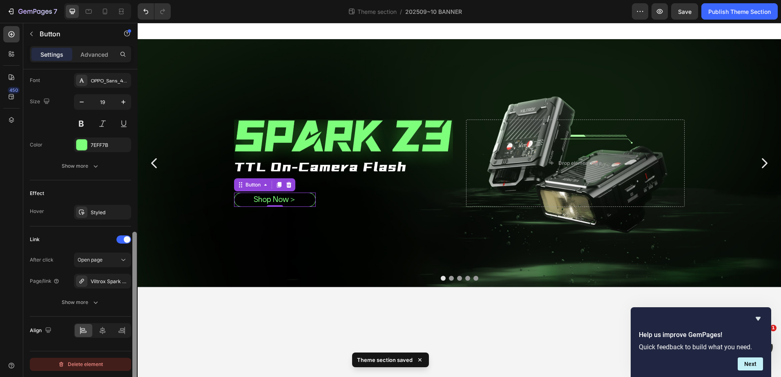
drag, startPoint x: 136, startPoint y: 173, endPoint x: 118, endPoint y: 363, distance: 191.2
click at [118, 363] on div "Size Width 200 Height Auto Padding 4, 16, 4, 16 Background Color Transparent Im…" at bounding box center [80, 234] width 114 height 331
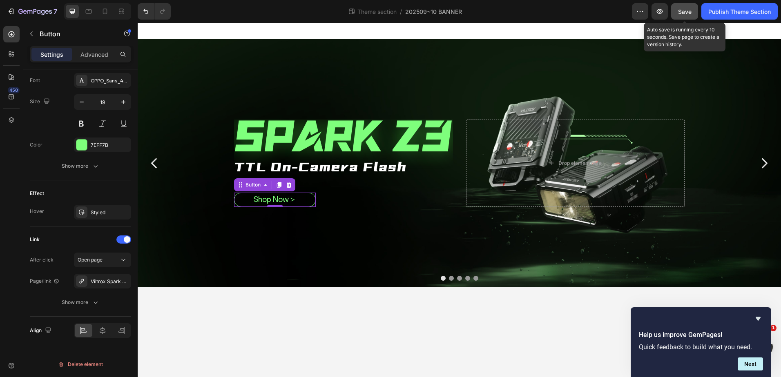
click at [689, 9] on span "Save" at bounding box center [684, 11] width 13 height 7
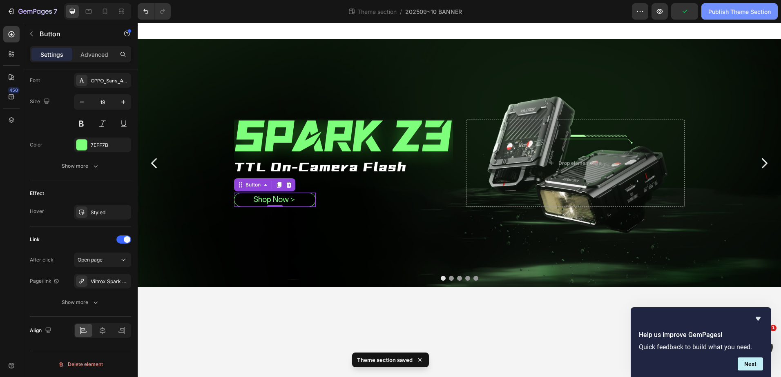
click at [712, 9] on div "Publish Theme Section" at bounding box center [739, 11] width 62 height 9
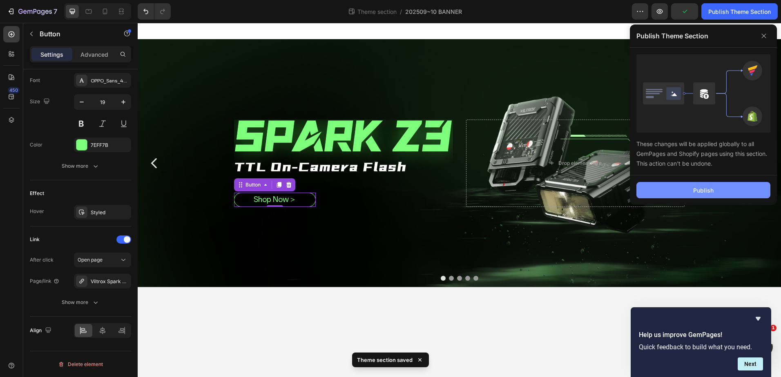
click at [700, 189] on div "Publish" at bounding box center [703, 190] width 20 height 9
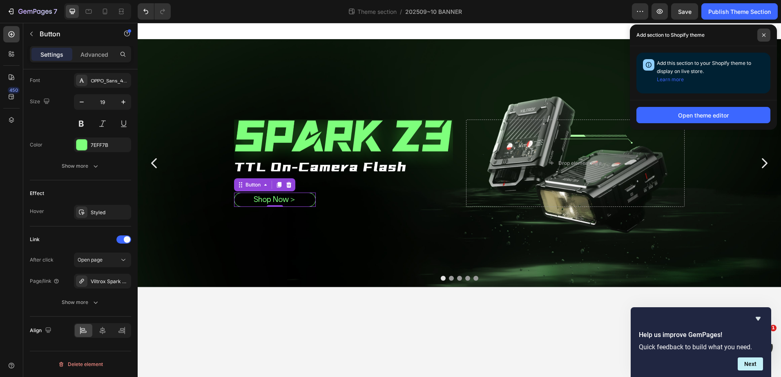
click at [764, 38] on span at bounding box center [763, 35] width 13 height 13
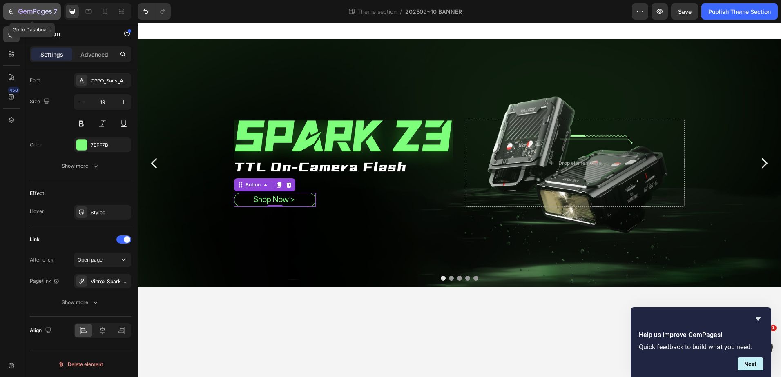
click at [34, 8] on div "7" at bounding box center [37, 12] width 39 height 10
